Goal: Information Seeking & Learning: Learn about a topic

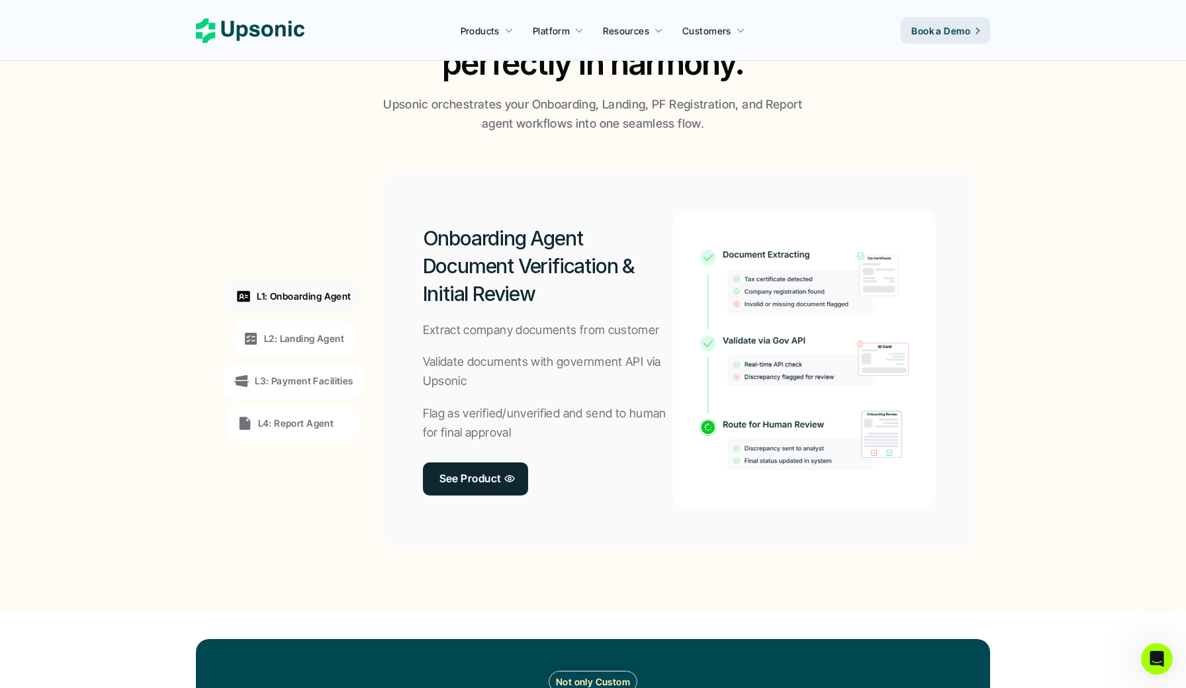
scroll to position [905, 0]
click at [292, 322] on div "L2: Landing Agent" at bounding box center [293, 338] width 121 height 36
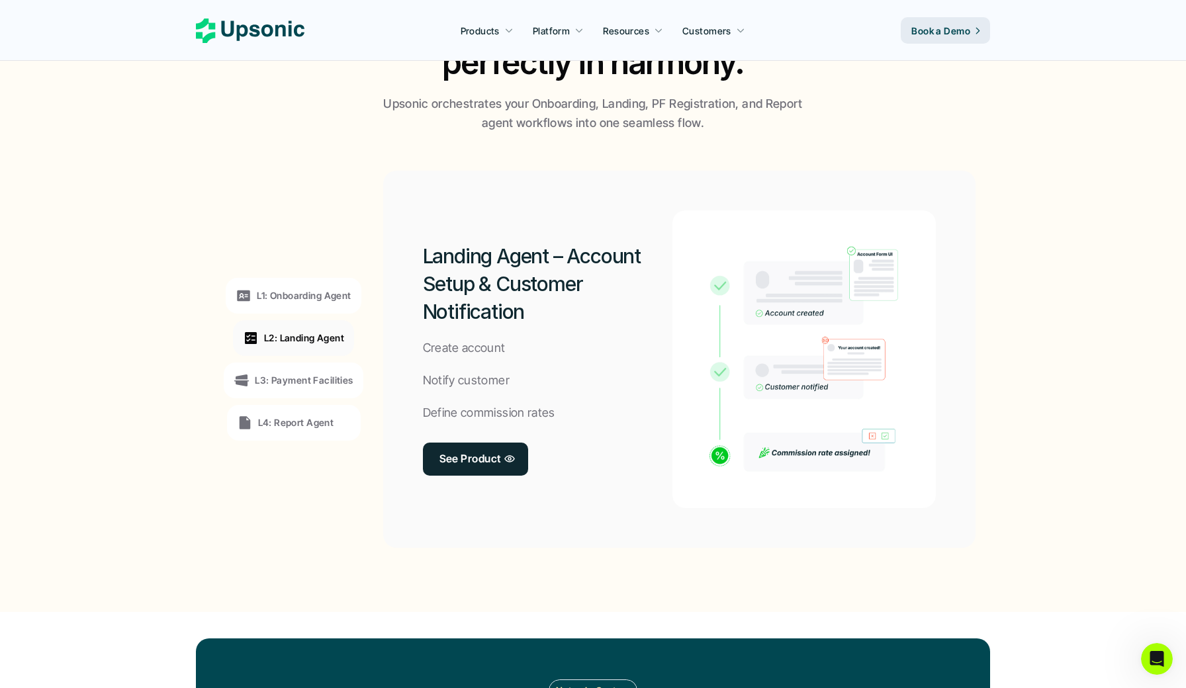
click at [308, 373] on p "L3: Payment Facilities" at bounding box center [304, 380] width 98 height 14
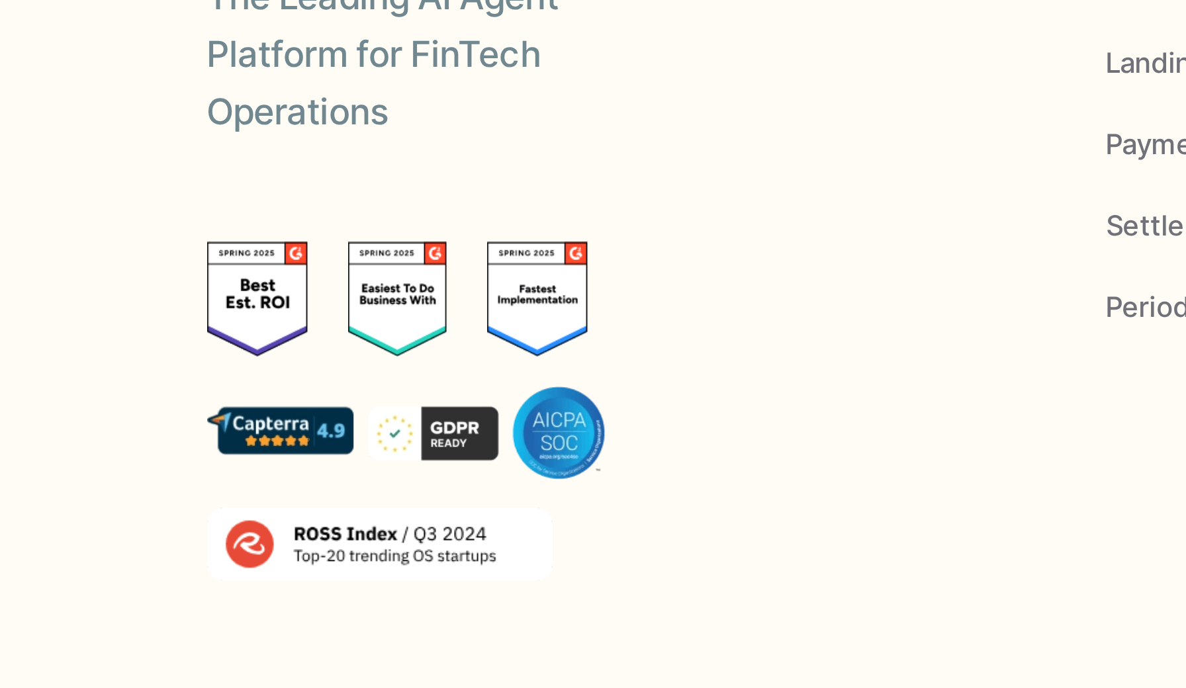
scroll to position [4754, 0]
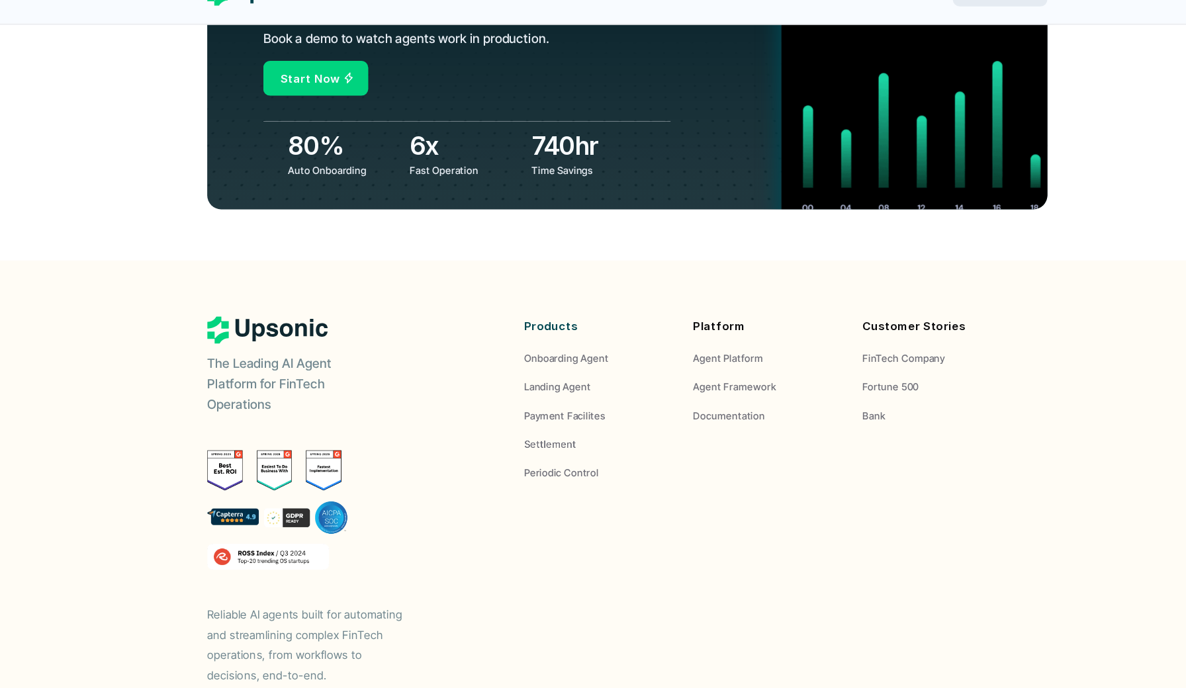
click at [264, 552] on img at bounding box center [253, 564] width 115 height 24
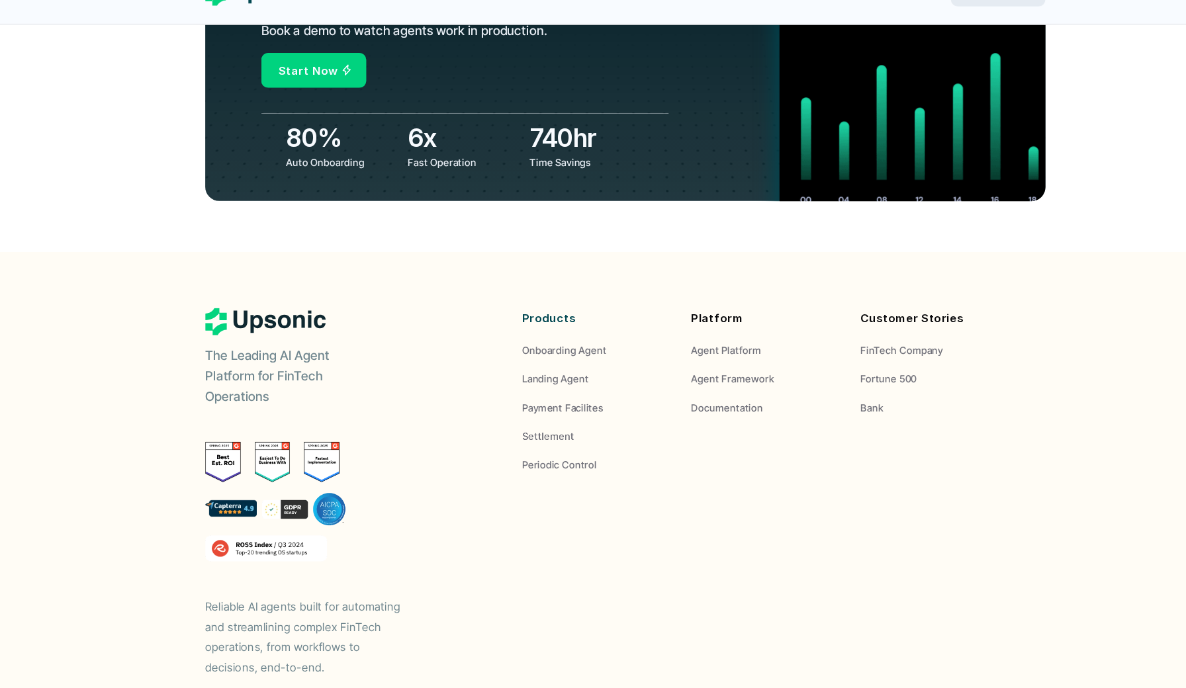
scroll to position [4822, 0]
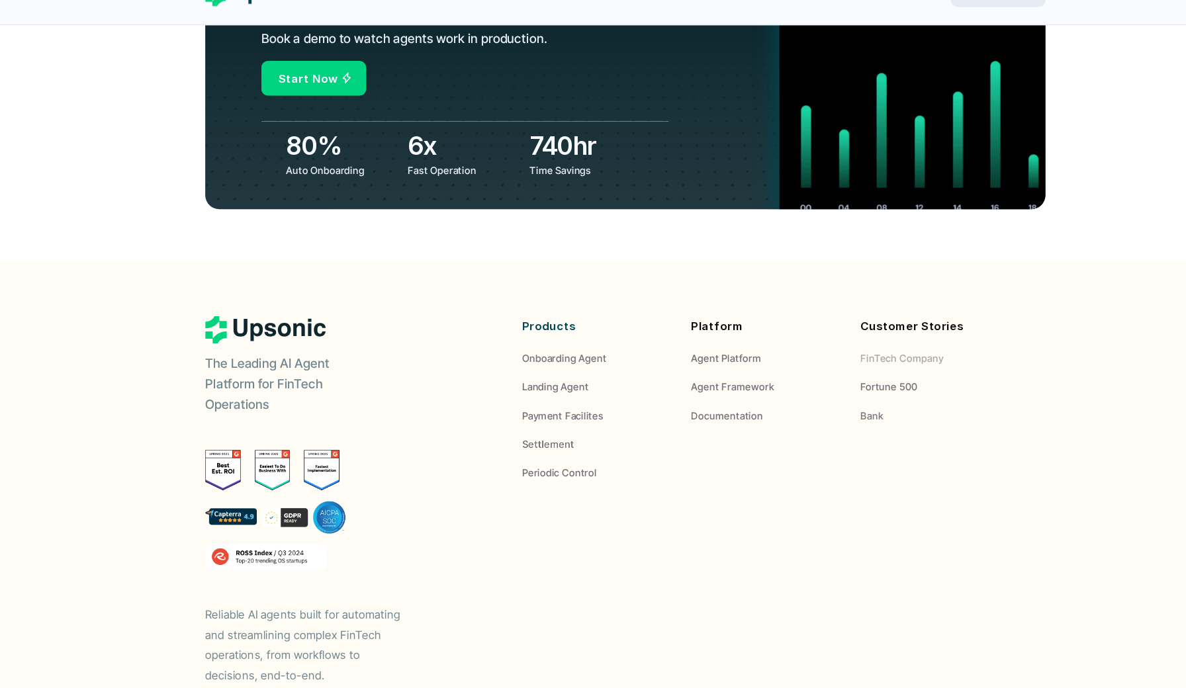
click at [879, 396] on link "Fortune 500" at bounding box center [885, 403] width 140 height 14
click at [871, 369] on p "FinTech Company" at bounding box center [854, 376] width 78 height 14
click at [861, 369] on p "FinTech Company" at bounding box center [854, 376] width 78 height 14
click at [836, 396] on p "Fortune 500" at bounding box center [842, 403] width 54 height 14
click at [828, 423] on p "Bank" at bounding box center [826, 430] width 22 height 14
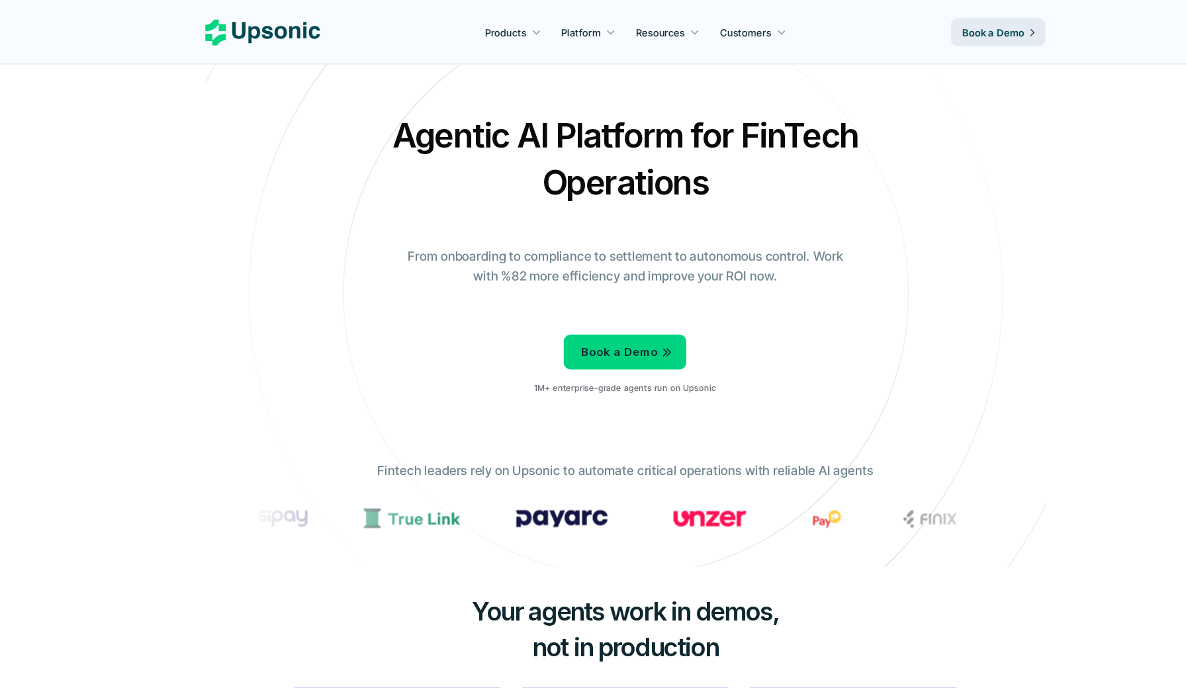
scroll to position [0, 0]
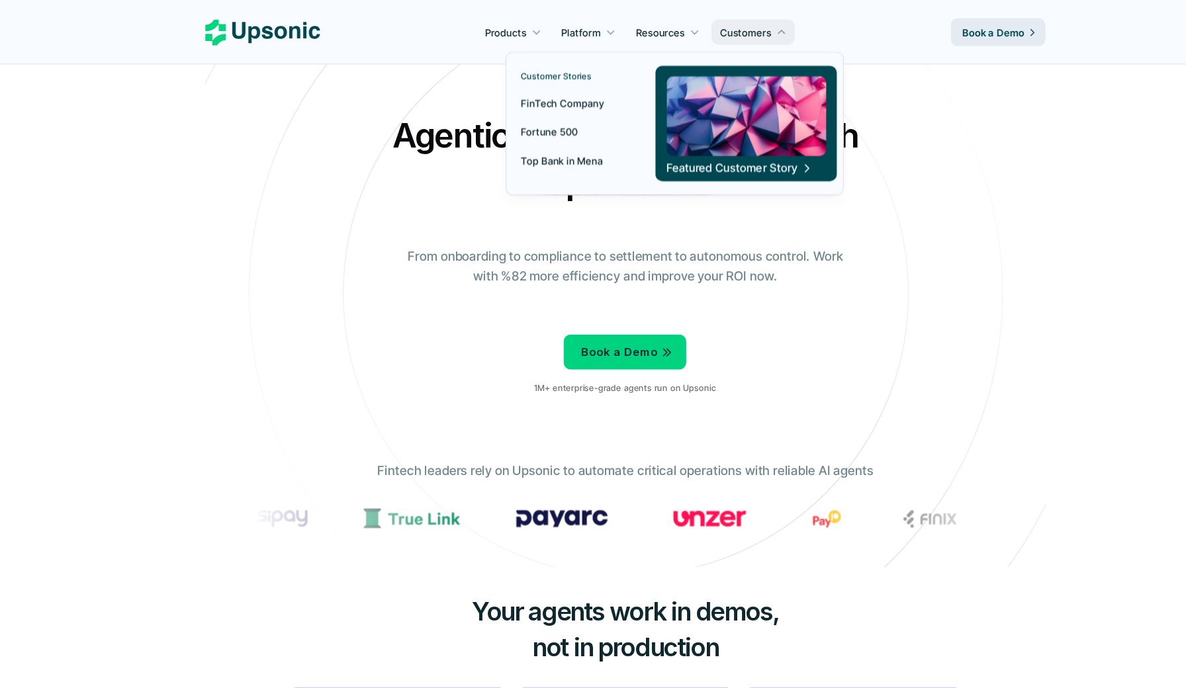
click at [544, 101] on p "FinTech Company" at bounding box center [533, 98] width 78 height 14
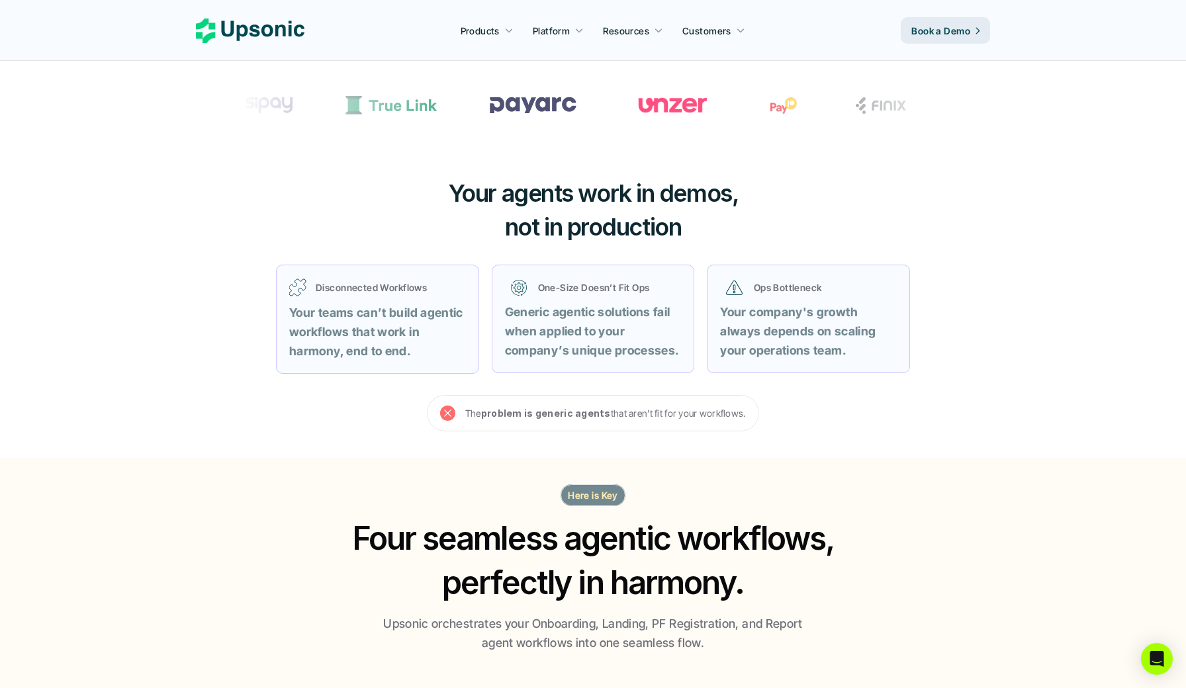
scroll to position [386, 0]
